Goal: Task Accomplishment & Management: Use online tool/utility

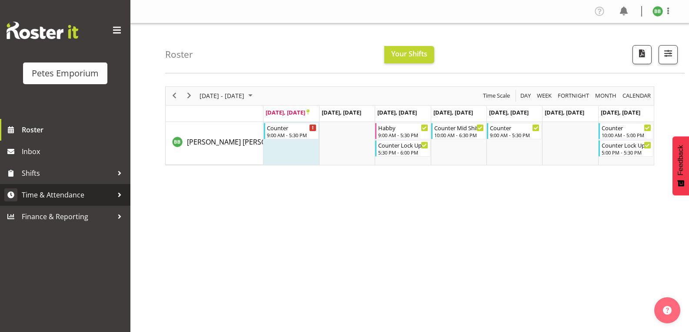
click at [74, 198] on span "Time & Attendance" at bounding box center [67, 195] width 91 height 13
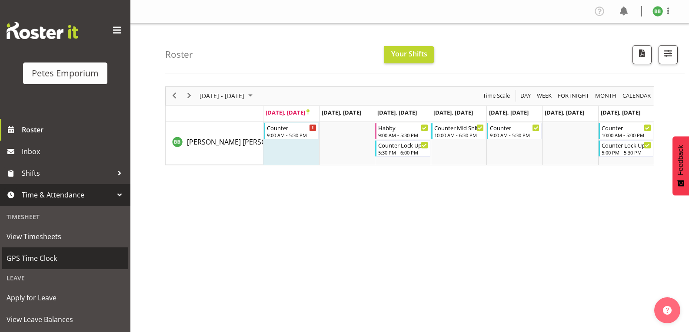
click at [56, 269] on link "GPS Time Clock" at bounding box center [65, 259] width 126 height 22
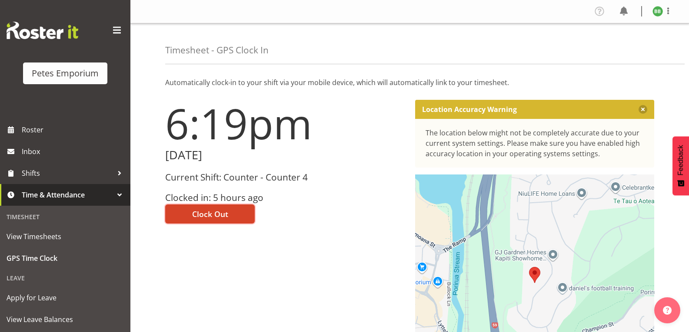
click at [220, 217] on span "Clock Out" at bounding box center [210, 214] width 36 height 11
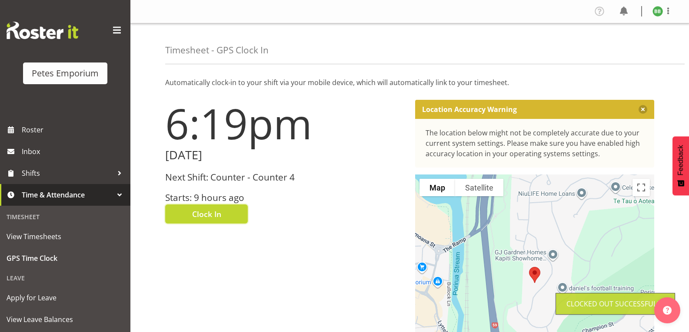
click at [659, 12] on img at bounding box center [657, 11] width 10 height 10
click at [623, 51] on link "Log Out" at bounding box center [631, 46] width 83 height 16
